Goal: Navigation & Orientation: Find specific page/section

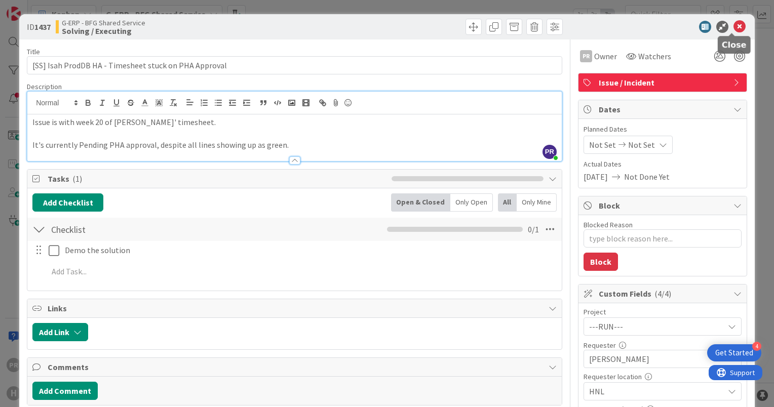
click at [734, 29] on icon at bounding box center [740, 27] width 12 height 12
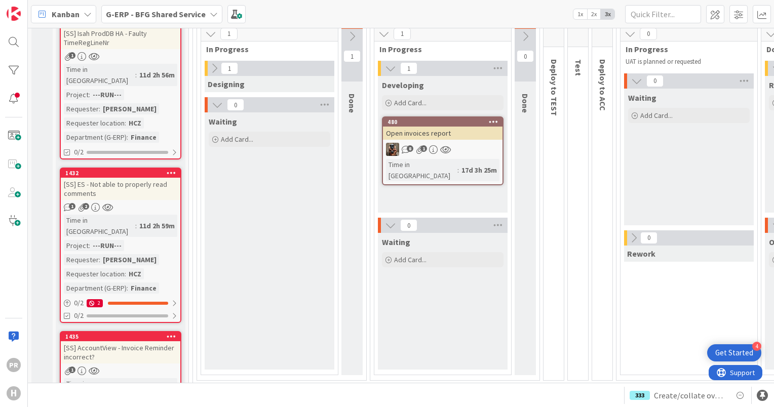
scroll to position [27, 0]
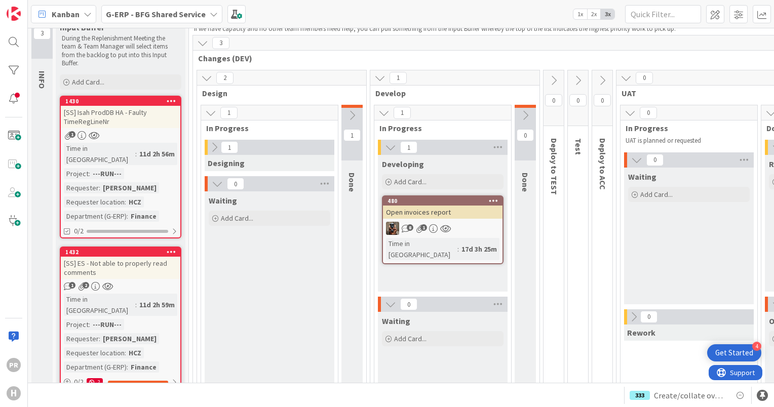
click at [438, 208] on div "Open invoices report" at bounding box center [443, 212] width 120 height 13
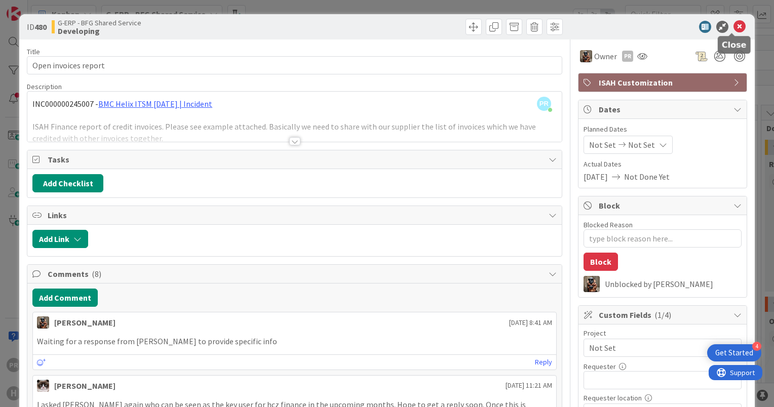
click at [735, 25] on icon at bounding box center [740, 27] width 12 height 12
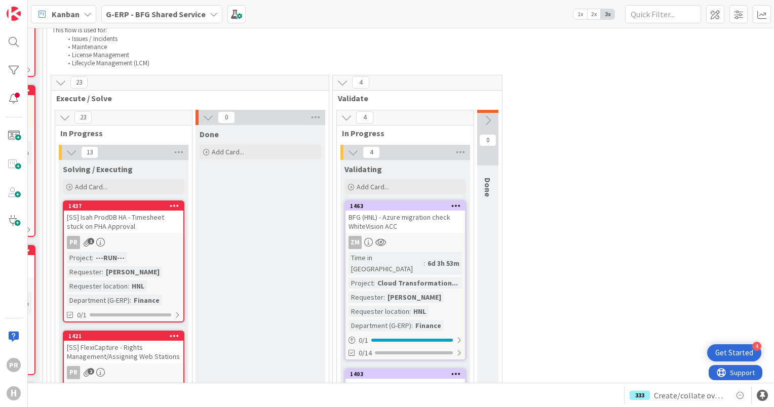
scroll to position [609, 146]
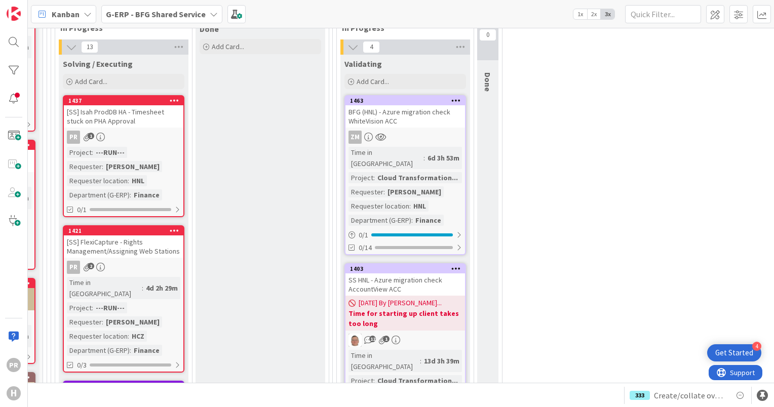
click at [410, 121] on div "BFG (HNL) - Azure migration check WhiteVision ACC" at bounding box center [406, 116] width 120 height 22
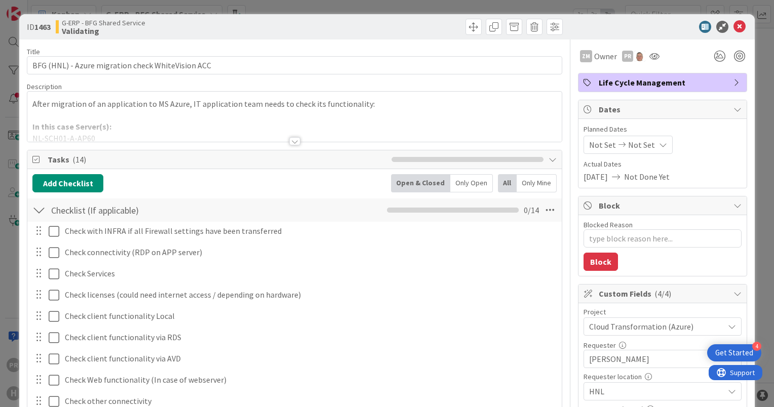
type textarea "x"
click at [289, 137] on div at bounding box center [294, 141] width 11 height 8
